Goal: Navigation & Orientation: Find specific page/section

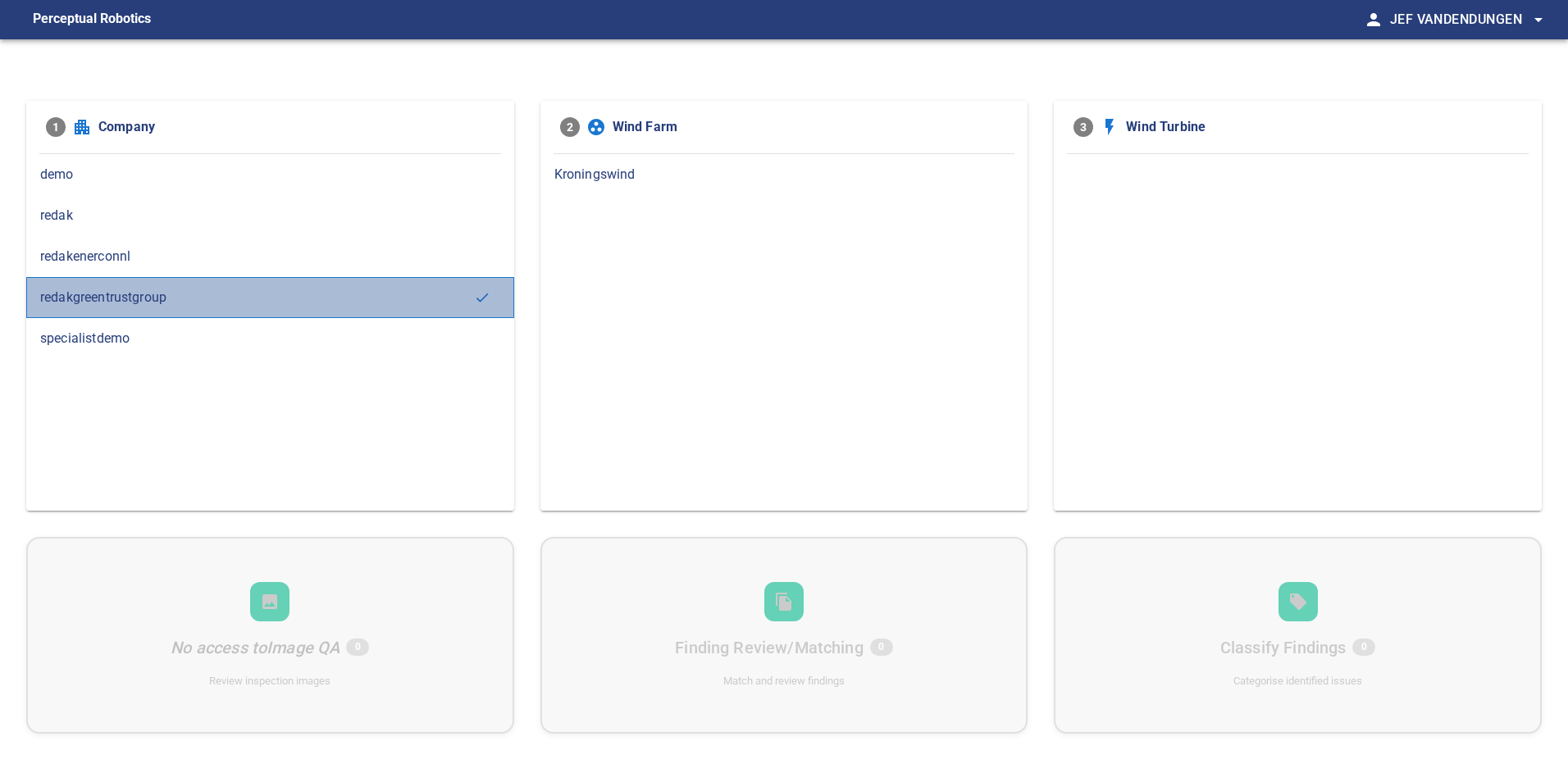
click at [169, 297] on span "redakgreentrustgroup" at bounding box center [257, 297] width 434 height 20
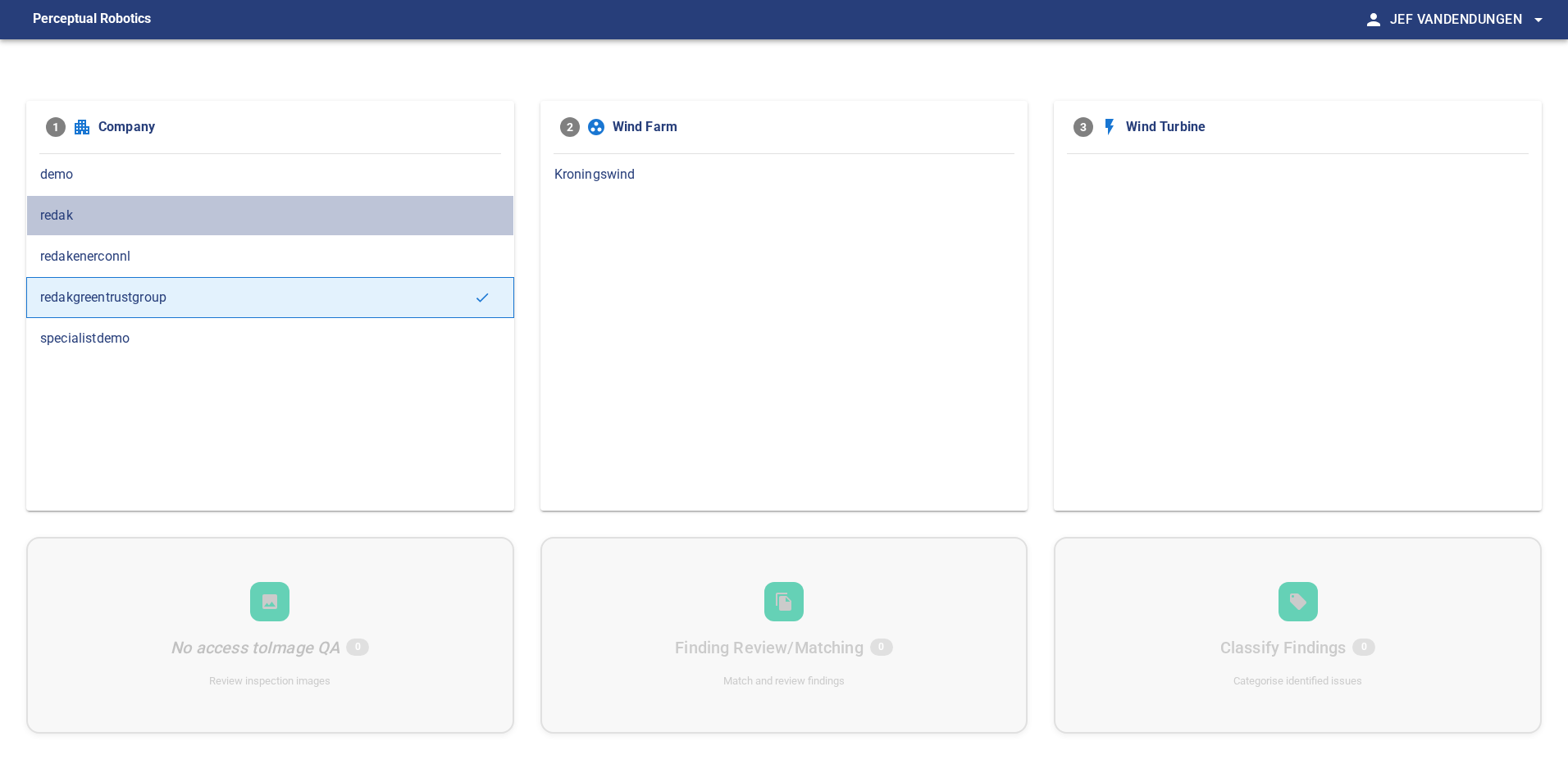
click at [59, 213] on span "redak" at bounding box center [270, 215] width 460 height 20
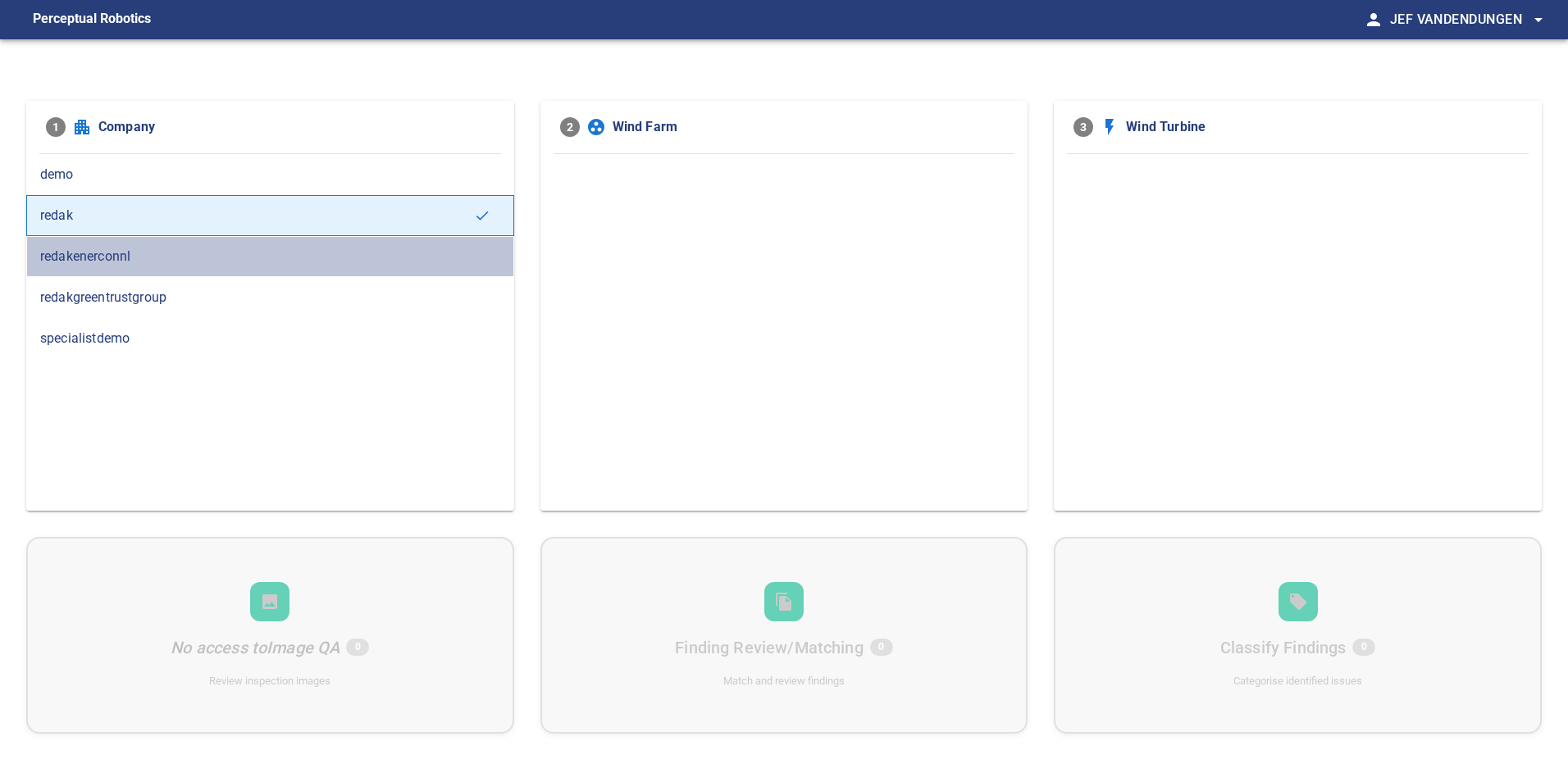
click at [86, 255] on span "redakenerconnl" at bounding box center [270, 257] width 460 height 20
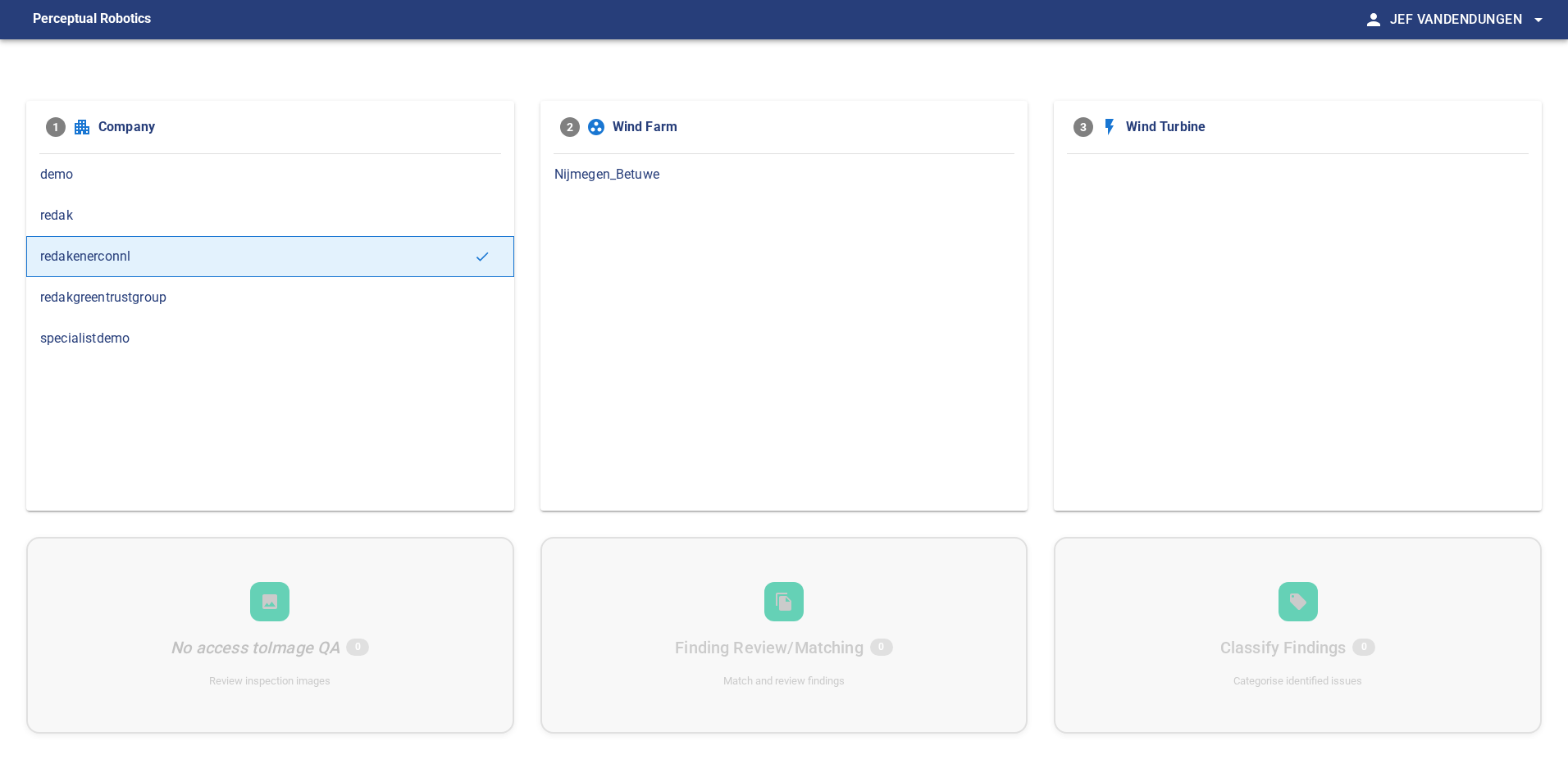
click at [88, 176] on span "demo" at bounding box center [270, 175] width 460 height 20
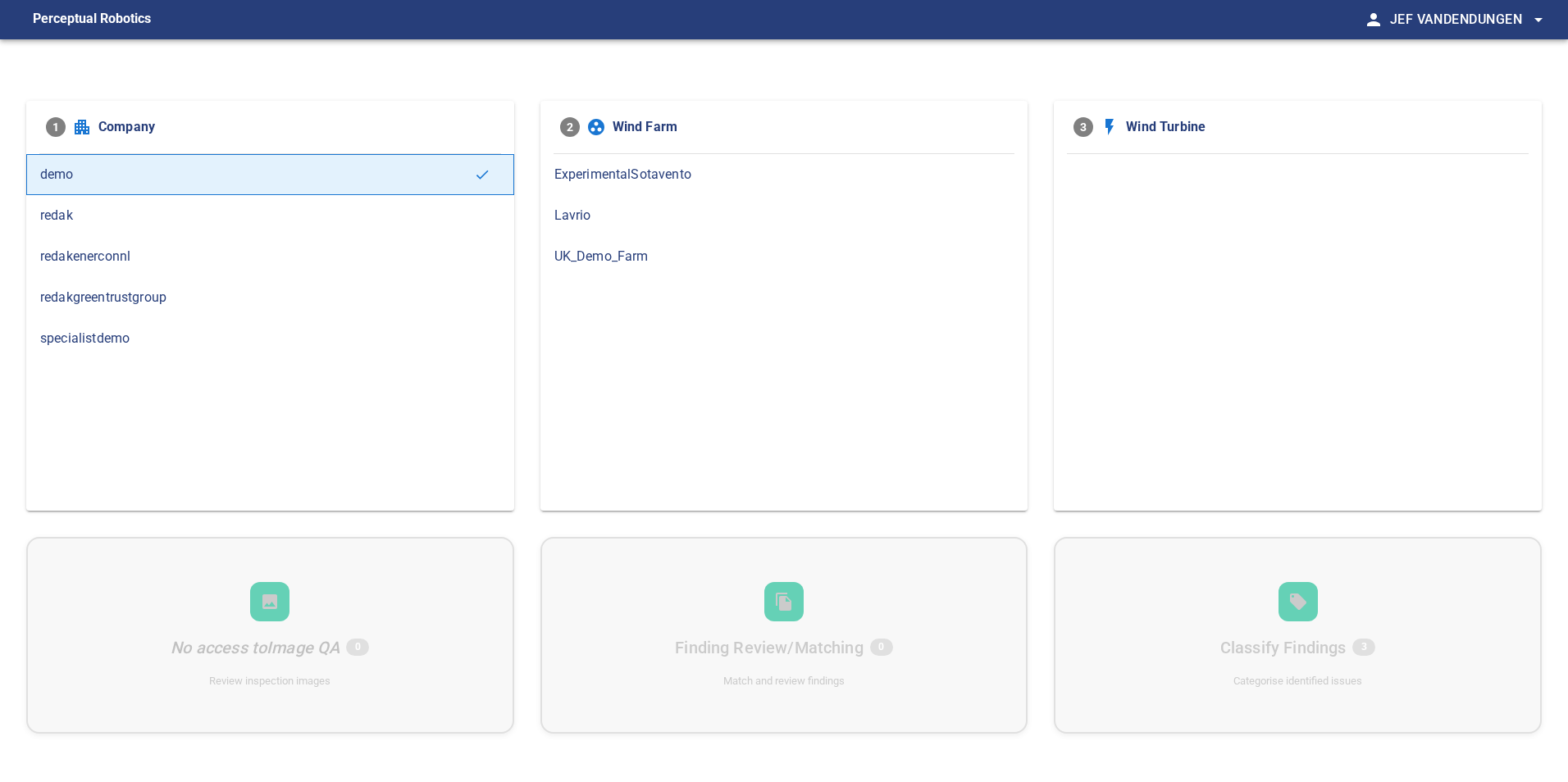
click at [169, 297] on span "redakgreentrustgroup" at bounding box center [270, 297] width 460 height 20
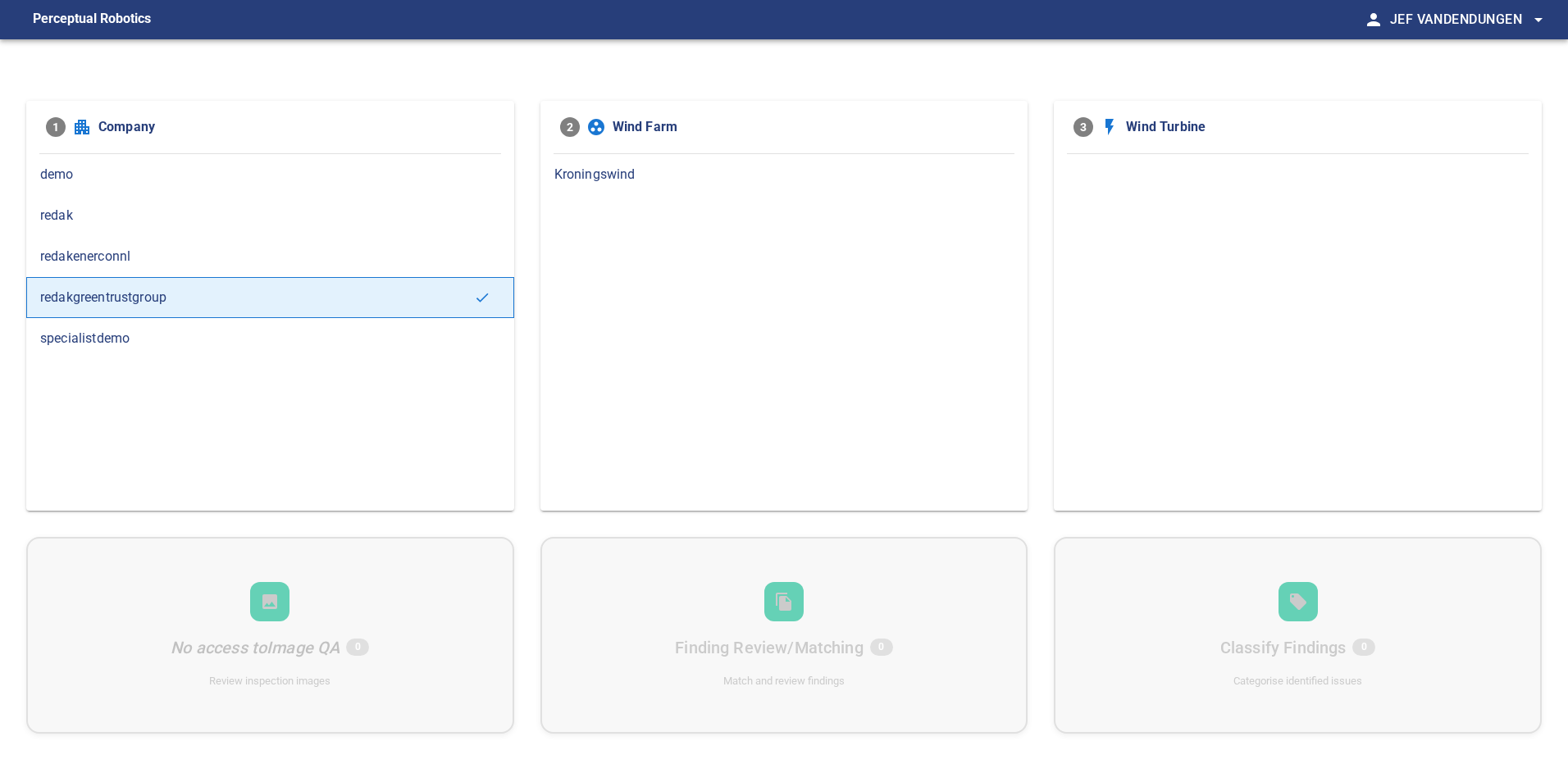
click at [590, 175] on span "Kroningswind" at bounding box center [784, 175] width 460 height 20
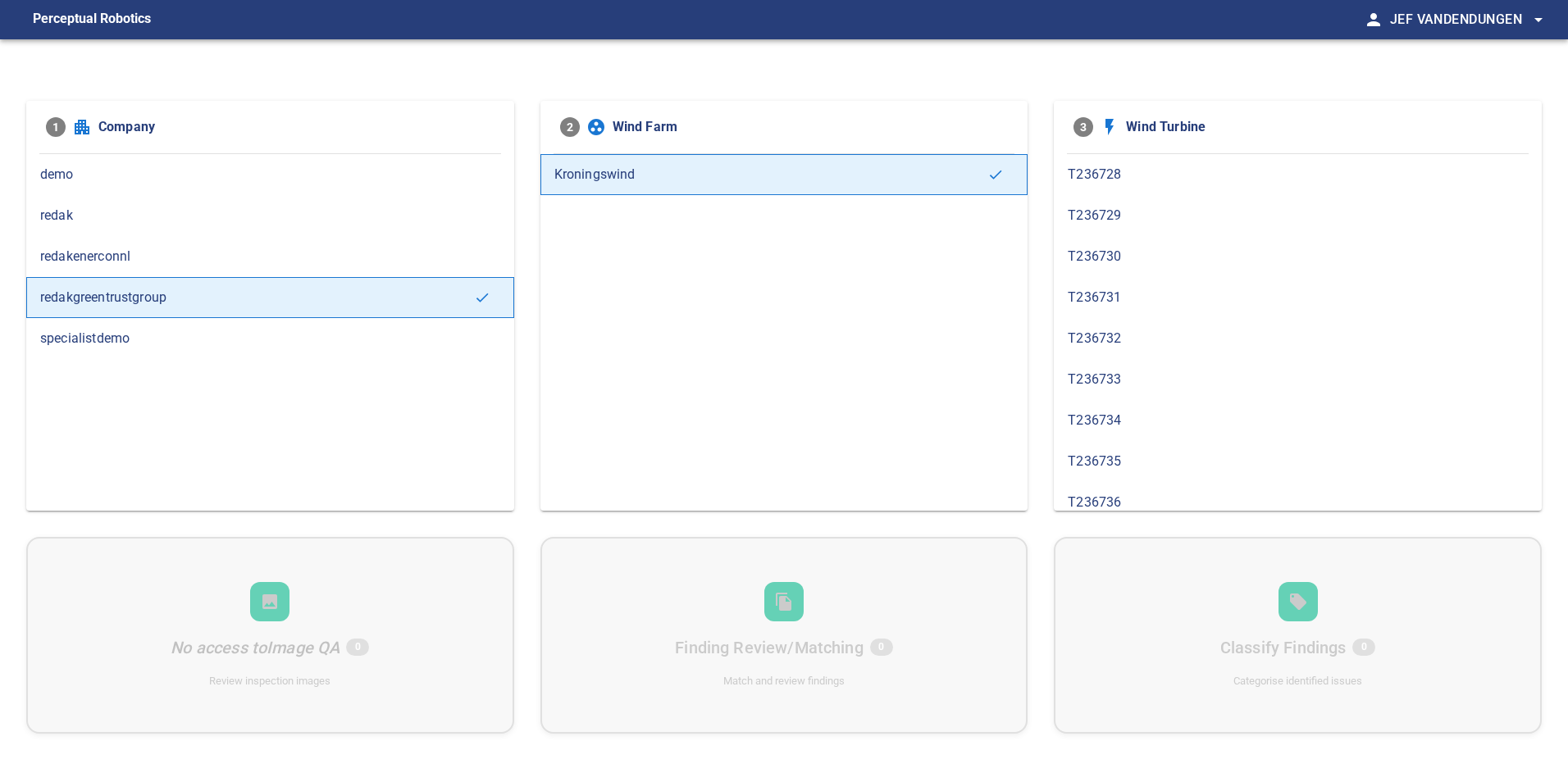
click at [1078, 212] on span "T236729" at bounding box center [1298, 215] width 460 height 20
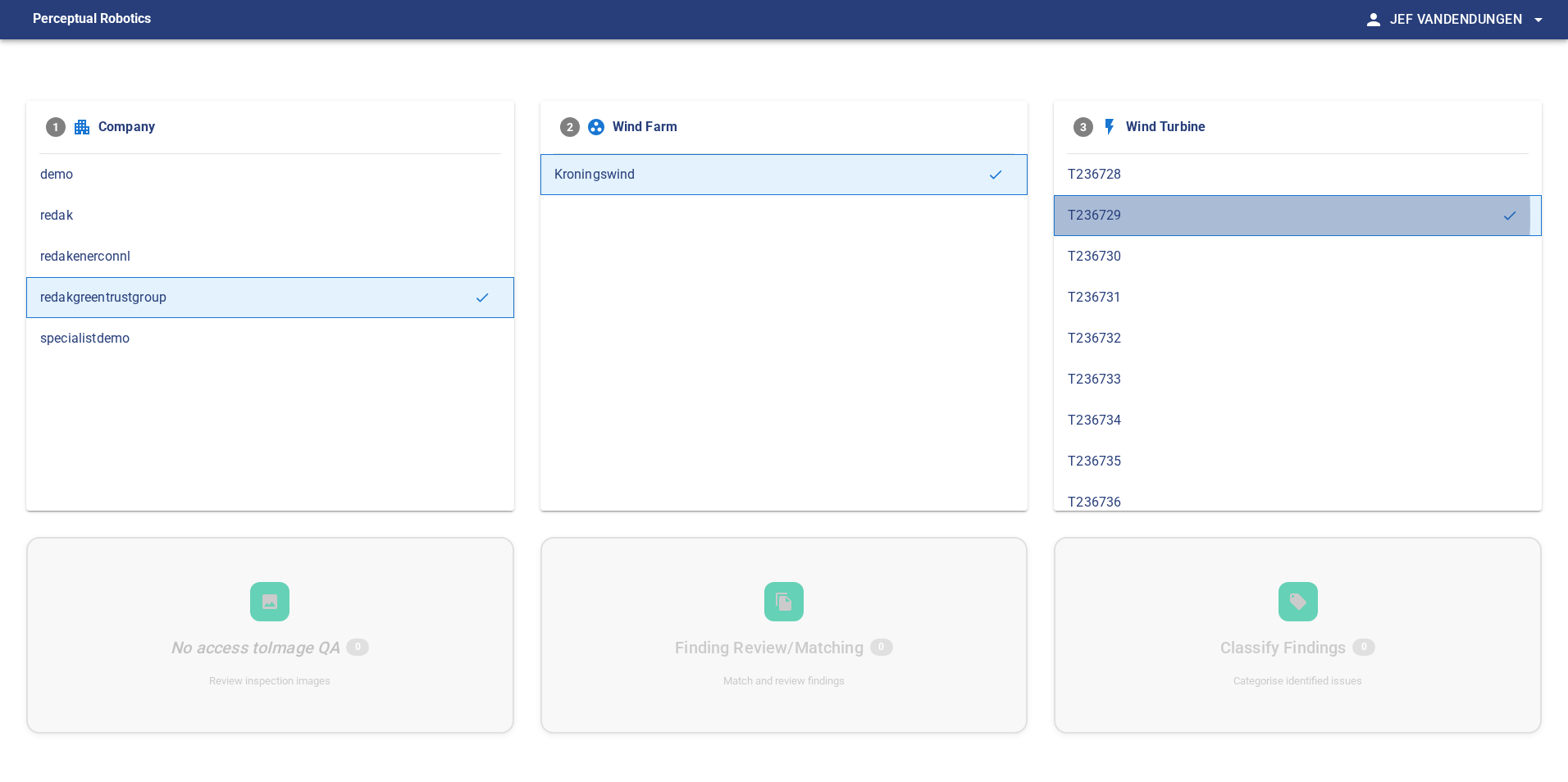
click at [1087, 215] on span "T236729" at bounding box center [1285, 215] width 434 height 20
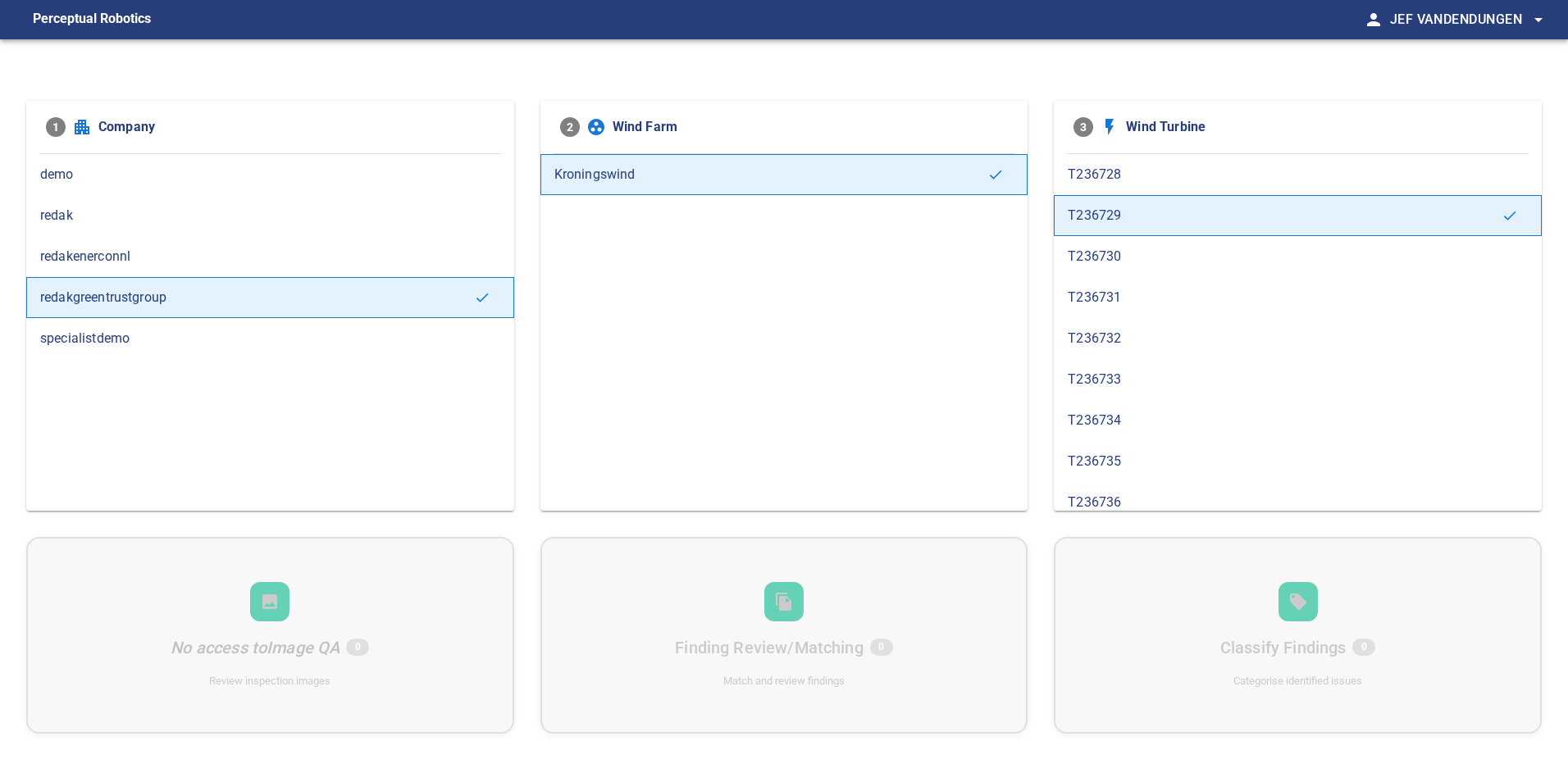
click at [1086, 251] on span "T236730" at bounding box center [1298, 257] width 460 height 20
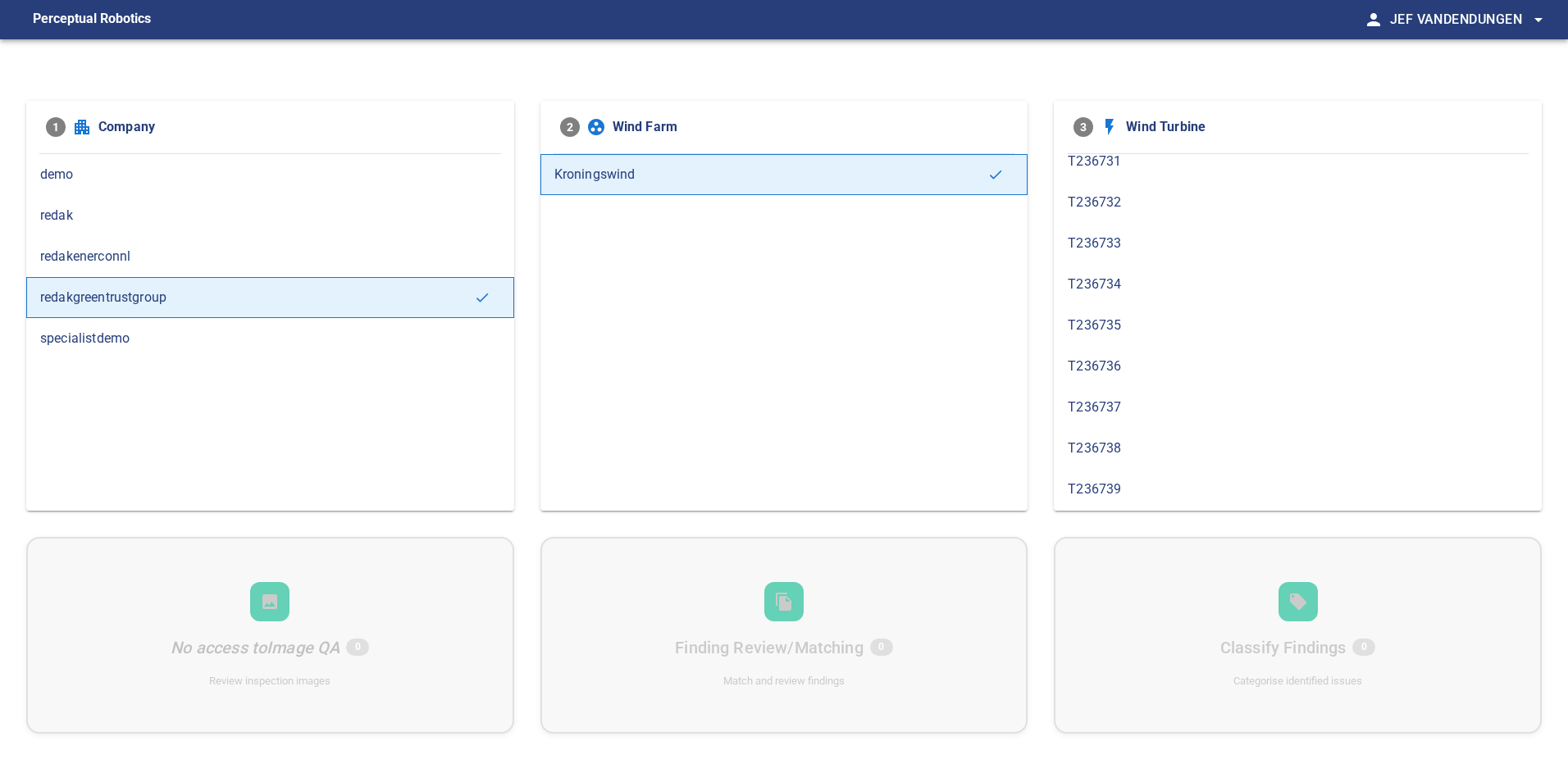
scroll to position [410, 0]
